Goal: Transaction & Acquisition: Purchase product/service

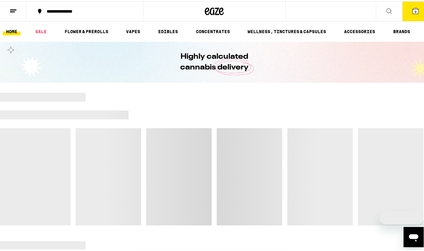
click at [412, 10] on icon at bounding box center [416, 10] width 8 height 8
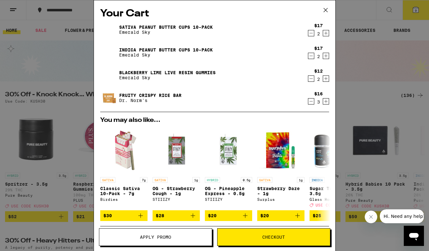
click at [308, 55] on icon "Decrement" at bounding box center [311, 56] width 6 height 8
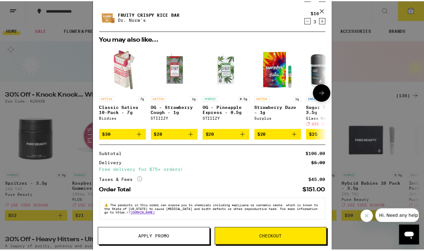
scroll to position [63, 0]
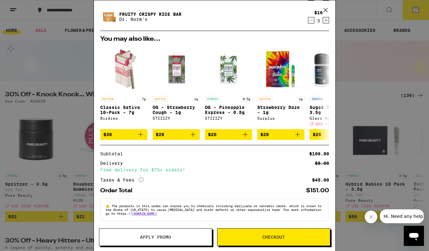
click at [304, 241] on button "Checkout" at bounding box center [273, 237] width 113 height 18
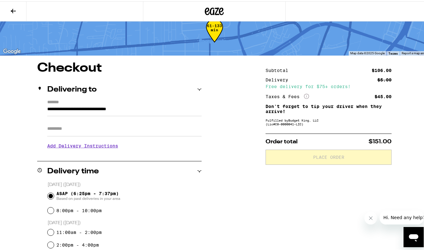
scroll to position [63, 0]
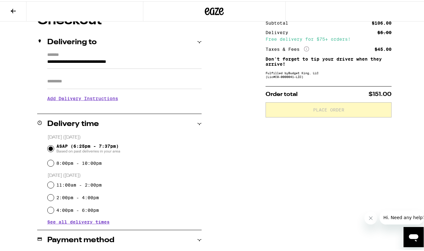
click at [100, 82] on input "Apt/Suite" at bounding box center [124, 79] width 154 height 15
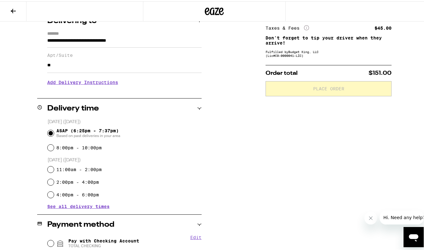
scroll to position [126, 0]
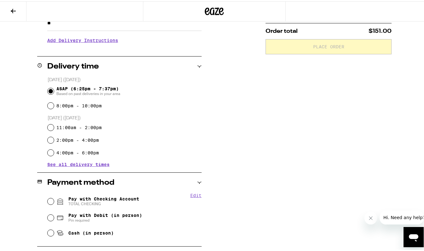
type input "**"
click at [100, 39] on h3 "Add Delivery Instructions" at bounding box center [124, 39] width 154 height 14
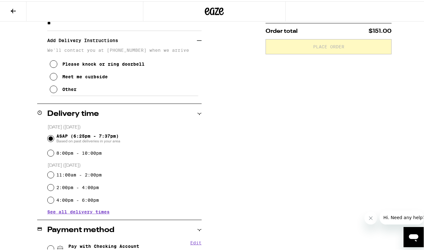
click at [86, 61] on button "Please knock or ring doorbell" at bounding box center [97, 62] width 95 height 13
click at [61, 86] on button "Other" at bounding box center [63, 88] width 27 height 13
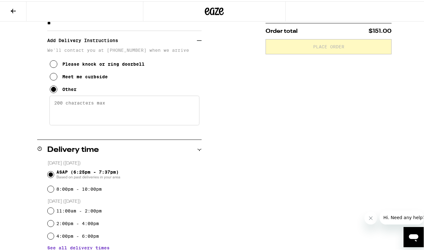
click at [83, 115] on textarea "Enter any other delivery instructions you want driver to know" at bounding box center [124, 109] width 150 height 30
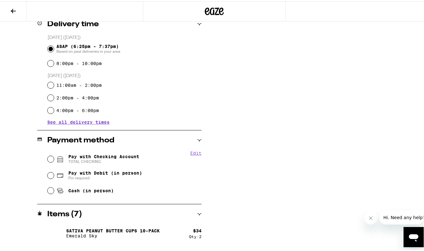
scroll to position [252, 0]
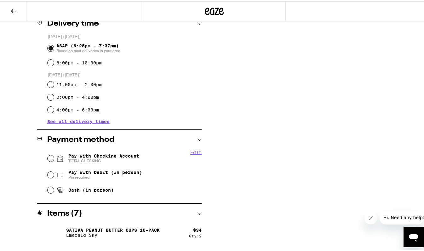
type textarea "26 IS UPSTAIRS IN THE BACK OF BLDG. THANK YOU!"
drag, startPoint x: 113, startPoint y: 154, endPoint x: 126, endPoint y: 181, distance: 30.0
click at [113, 154] on span "Pay with Checking Account TOTAL CHECKING" at bounding box center [103, 157] width 71 height 10
click at [54, 154] on input "Pay with Checking Account TOTAL CHECKING" at bounding box center [51, 157] width 6 height 6
radio input "true"
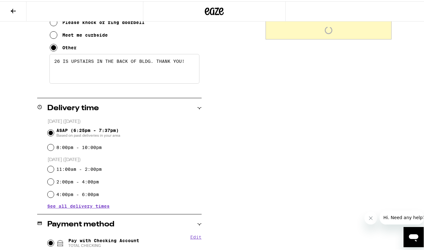
scroll to position [92, 0]
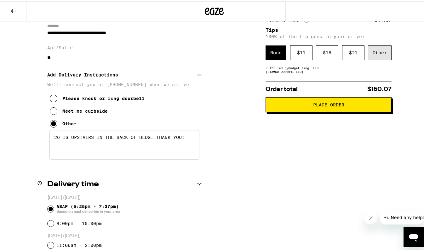
click at [386, 52] on div "Other" at bounding box center [380, 51] width 24 height 14
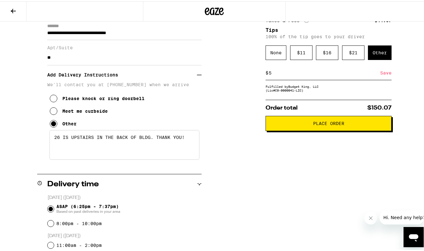
type input "5"
click at [386, 73] on div "Save" at bounding box center [385, 72] width 11 height 14
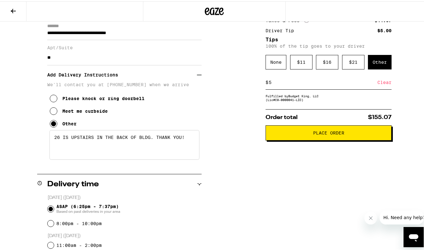
click at [376, 137] on button "Place Order" at bounding box center [329, 131] width 126 height 15
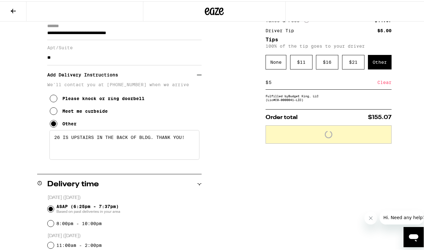
scroll to position [0, 0]
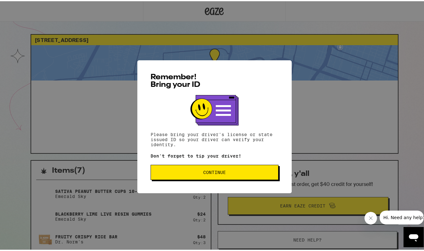
click at [194, 160] on div "Remember! Bring your ID Please bring your driver's license or state issued ID s…" at bounding box center [214, 125] width 154 height 133
click at [191, 168] on div "Remember! Bring your ID Please bring your driver's license or state issued ID s…" at bounding box center [214, 125] width 154 height 133
click at [186, 172] on span "Continue" at bounding box center [214, 171] width 117 height 4
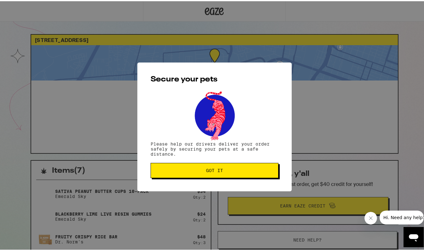
click at [175, 164] on button "Got it" at bounding box center [215, 168] width 128 height 15
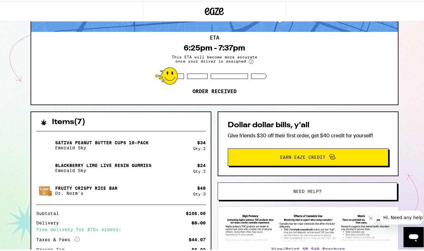
scroll to position [98, 0]
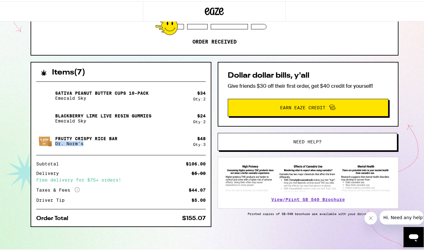
drag, startPoint x: 175, startPoint y: 136, endPoint x: 169, endPoint y: 141, distance: 7.6
click at [169, 141] on div "Sativa Peanut Butter Cups 10-Pack Emerald Sky $ 34 Qty: 2 Blackberry Lime Live …" at bounding box center [121, 116] width 170 height 63
click at [172, 127] on div "Sativa Peanut Butter Cups 10-Pack Emerald Sky $ 34 Qty: 2 Blackberry Lime Live …" at bounding box center [121, 116] width 170 height 63
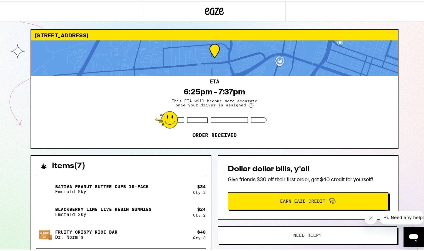
scroll to position [0, 0]
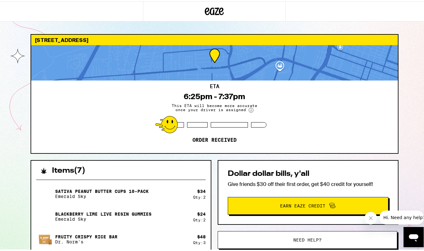
click at [361, 147] on div "ETA 6:25pm - 7:37pm This ETA will become more accurate once your driver is assi…" at bounding box center [214, 115] width 367 height 72
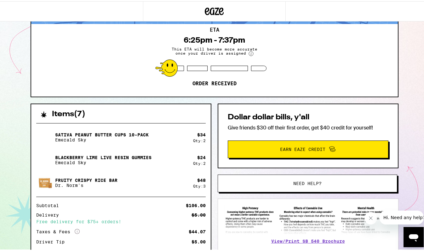
scroll to position [95, 0]
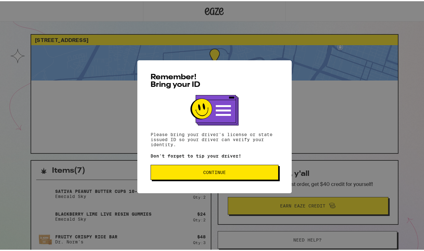
click at [224, 173] on span "Continue" at bounding box center [214, 171] width 117 height 4
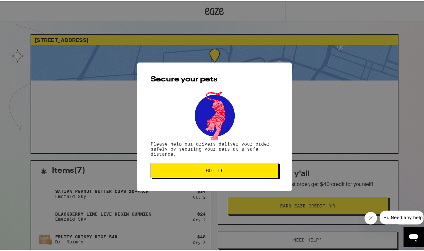
click at [218, 171] on span "Got it" at bounding box center [214, 169] width 17 height 4
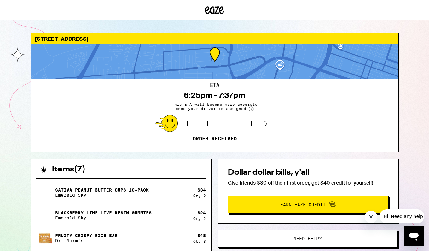
drag, startPoint x: 277, startPoint y: 65, endPoint x: 285, endPoint y: 74, distance: 12.1
click at [285, 74] on div at bounding box center [214, 61] width 367 height 35
click at [101, 122] on div "ETA 6:25pm - 7:37pm This ETA will become more accurate once your driver is assi…" at bounding box center [214, 115] width 367 height 72
click at [31, 29] on div "[STREET_ADDRESS] ETA 6:25pm - 7:37pm This ETA will become more accurate once yo…" at bounding box center [214, 172] width 429 height 344
